Goal: Download file/media

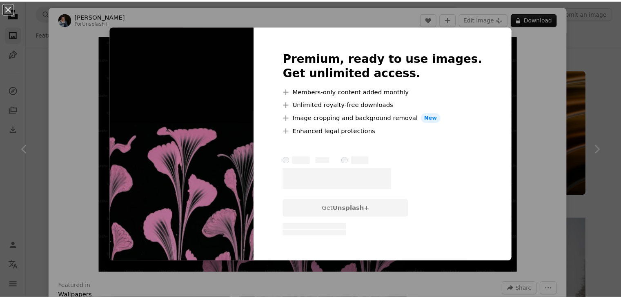
scroll to position [1870, 0]
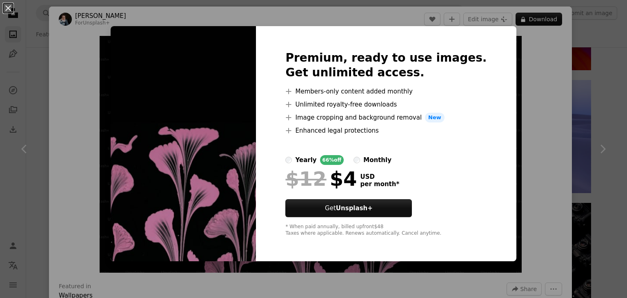
click at [47, 59] on div "An X shape Premium, ready to use images. Get unlimited access. A plus sign Memb…" at bounding box center [313, 149] width 627 height 298
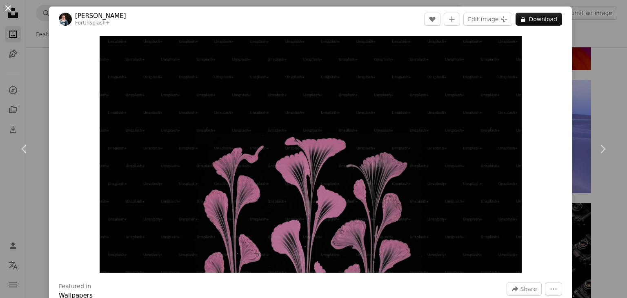
click at [12, 10] on button "An X shape" at bounding box center [8, 8] width 10 height 10
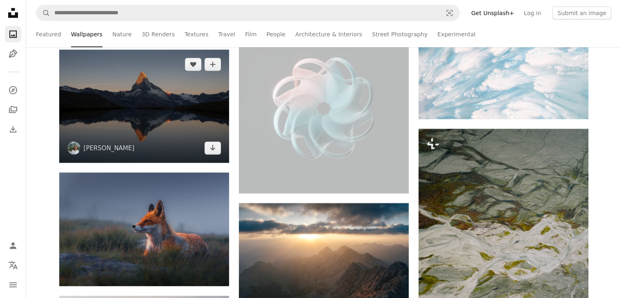
scroll to position [5341, 0]
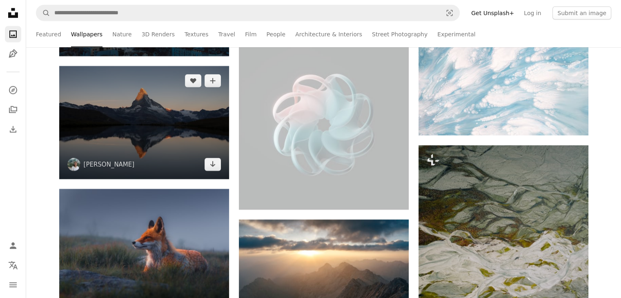
click at [180, 174] on img at bounding box center [144, 122] width 170 height 113
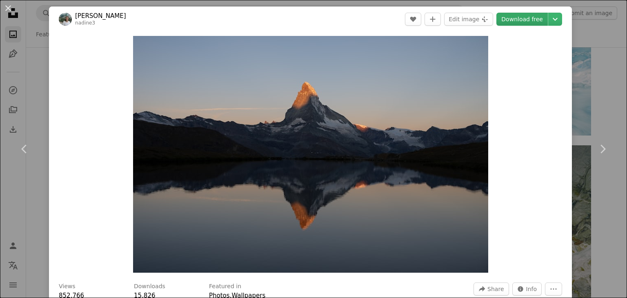
click at [525, 18] on link "Download free" at bounding box center [521, 19] width 51 height 13
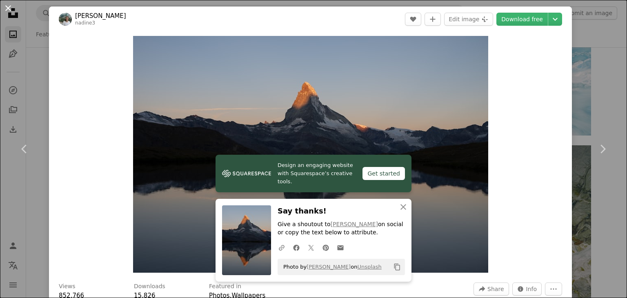
click at [7, 10] on button "An X shape" at bounding box center [8, 8] width 10 height 10
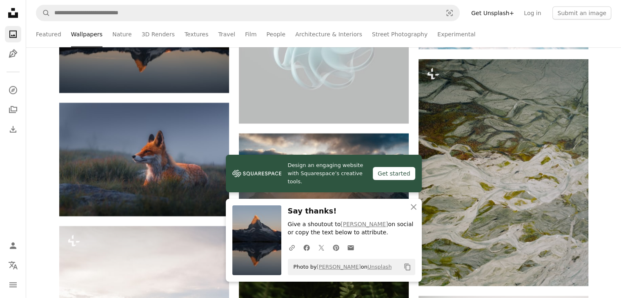
scroll to position [5472, 0]
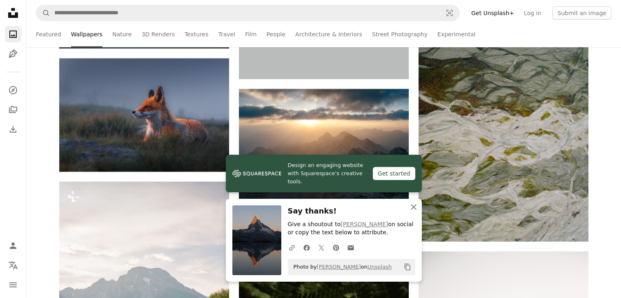
click at [412, 209] on icon "An X shape" at bounding box center [413, 207] width 10 height 10
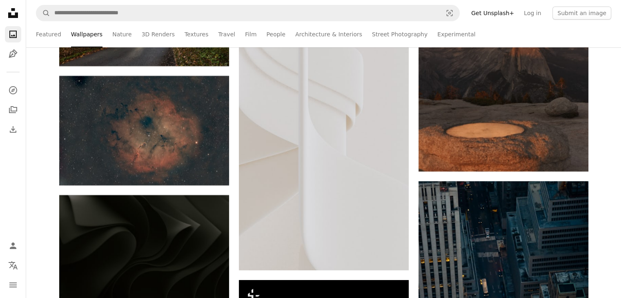
scroll to position [6337, 0]
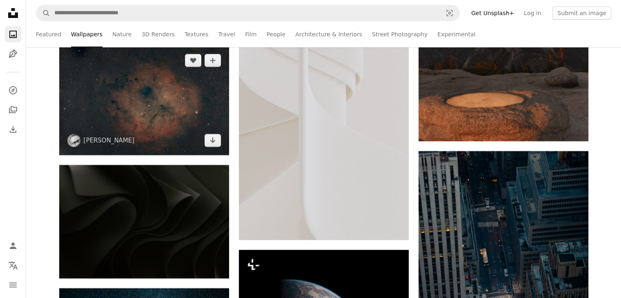
click at [114, 107] on img at bounding box center [144, 101] width 170 height 110
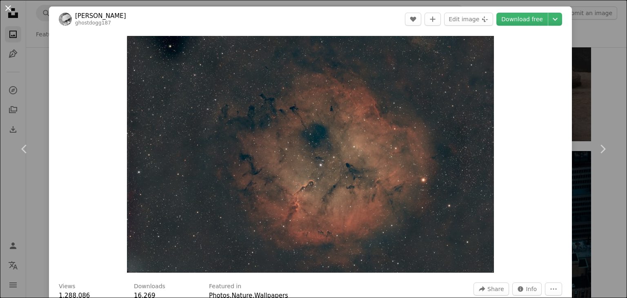
click at [8, 7] on button "An X shape" at bounding box center [8, 8] width 10 height 10
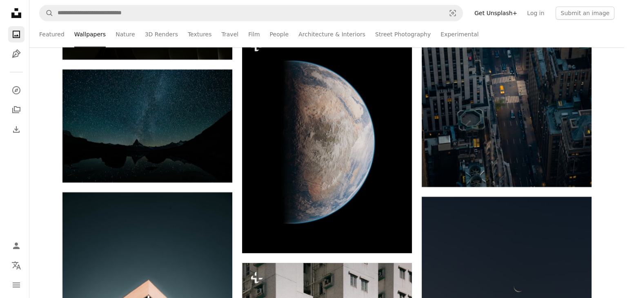
scroll to position [6549, 0]
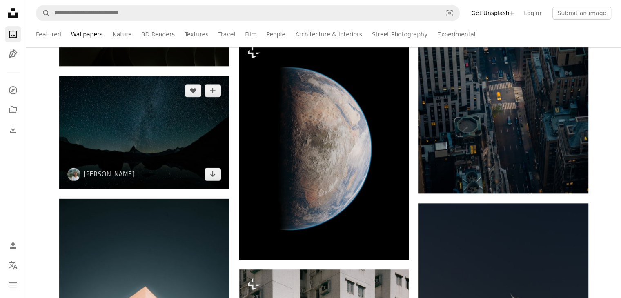
click at [82, 80] on img at bounding box center [144, 132] width 170 height 113
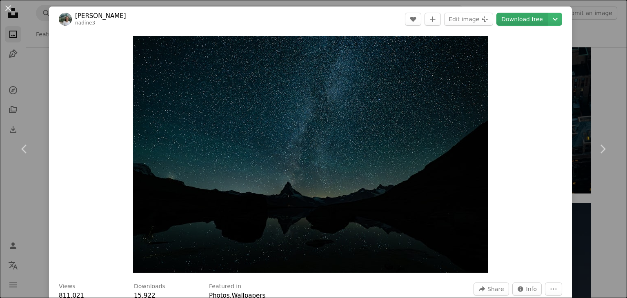
click at [510, 23] on link "Download free" at bounding box center [521, 19] width 51 height 13
